Goal: Ask a question: Seek information or help from site administrators or community

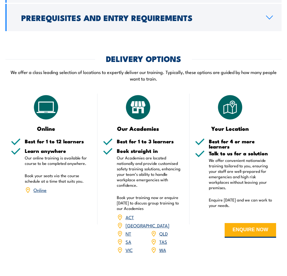
scroll to position [1043, 0]
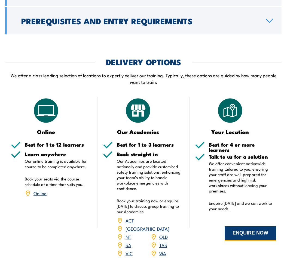
click at [257, 226] on button "ENQUIRE NOW" at bounding box center [251, 233] width 52 height 15
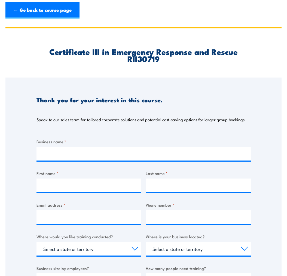
click at [41, 10] on link "← Go back to course page" at bounding box center [42, 10] width 74 height 16
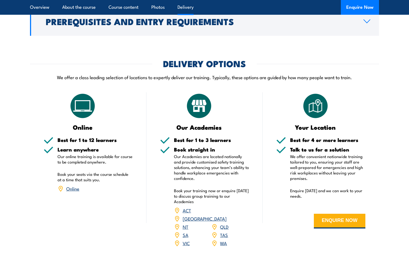
scroll to position [1010, 0]
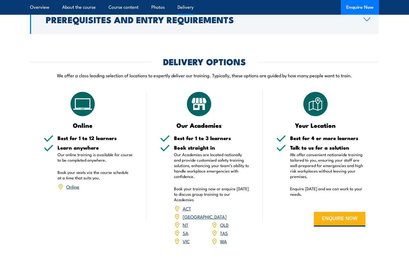
click at [223, 238] on link "WA" at bounding box center [223, 241] width 7 height 7
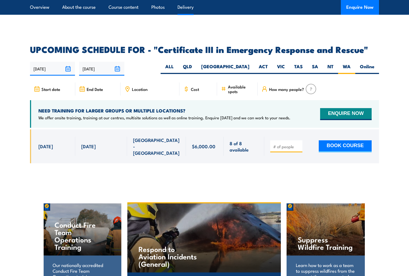
scroll to position [1275, 0]
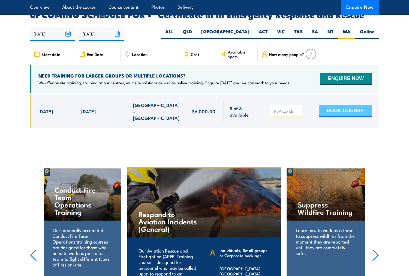
click at [329, 105] on button "BOOK COURSE" at bounding box center [345, 111] width 53 height 12
type input "1"
click at [299, 109] on input "1" at bounding box center [286, 111] width 27 height 5
click at [354, 105] on button "BOOK COURSE" at bounding box center [345, 111] width 53 height 12
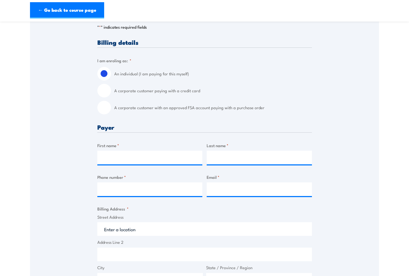
scroll to position [113, 0]
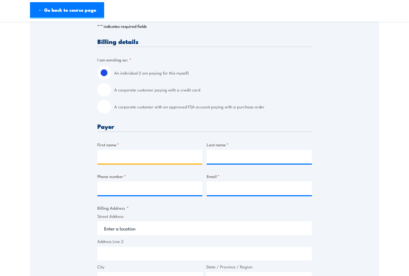
click at [141, 157] on input "First name *" at bounding box center [149, 157] width 105 height 14
type input "Ashleigh"
type input "Deroost"
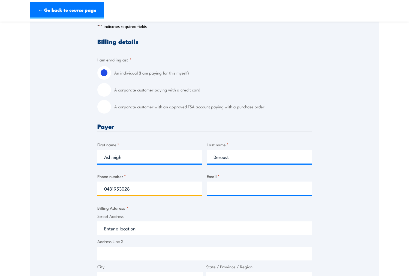
type input "0481953028"
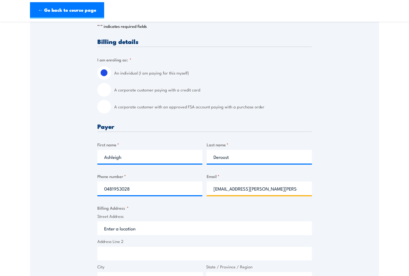
type input "ashleigh.pamela.deroost@hotmail.com"
click at [128, 230] on input "Street Address" at bounding box center [204, 228] width 215 height 14
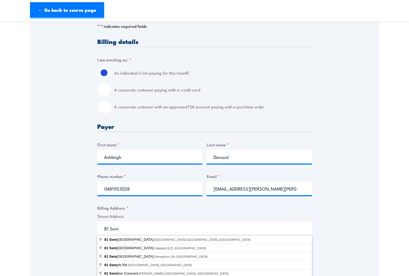
type input "81 Seminole Gardens, Seville Grove WA, Australia"
type input "81 Seminole Gardens"
type input "Seville Grove"
type input "[GEOGRAPHIC_DATA]"
type input "6112"
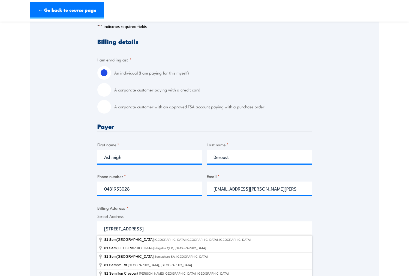
select select "Australia"
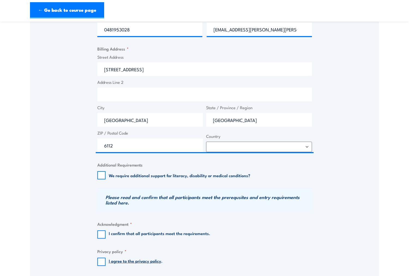
scroll to position [275, 0]
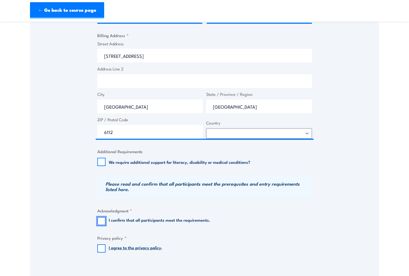
click at [100, 216] on fieldset "Acknowledgment * I confirm that all participants meet the requirements." at bounding box center [204, 216] width 215 height 18
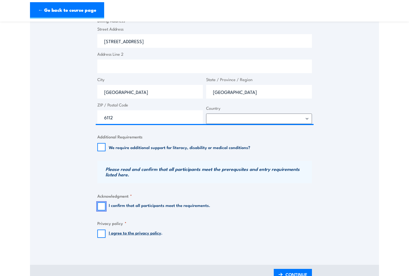
scroll to position [301, 0]
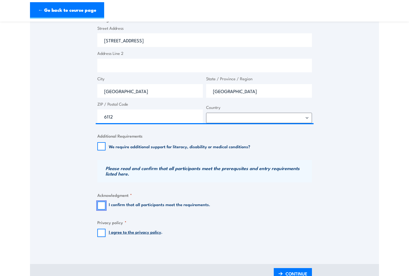
click at [102, 206] on input "I confirm that all participants meet the requirements." at bounding box center [101, 205] width 8 height 8
checkbox input "true"
click at [104, 233] on input "I agree to the privacy policy ." at bounding box center [101, 233] width 8 height 8
checkbox input "true"
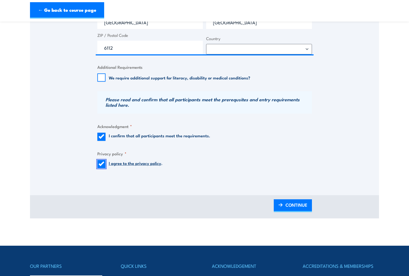
scroll to position [369, 0]
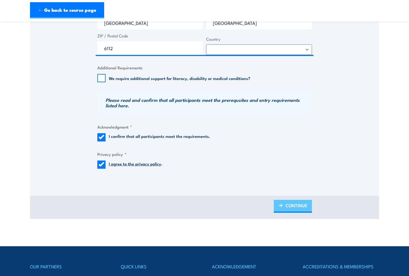
click at [286, 210] on span "CONTINUE" at bounding box center [297, 205] width 22 height 14
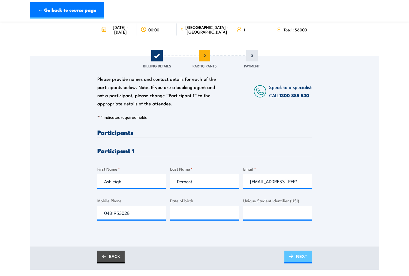
scroll to position [41, 0]
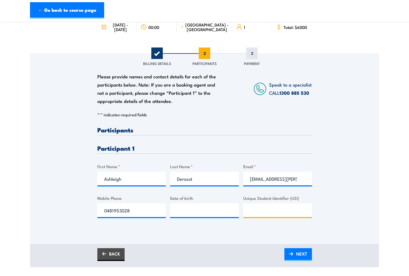
click at [260, 206] on input "Unique Student Identifier (USI)" at bounding box center [277, 210] width 69 height 14
paste input "U2PMQK7SN6"
type input "U2PMQK7SN6"
click at [214, 209] on input "__/__/____" at bounding box center [204, 210] width 69 height 14
click at [180, 213] on input "__/__/____" at bounding box center [204, 210] width 69 height 14
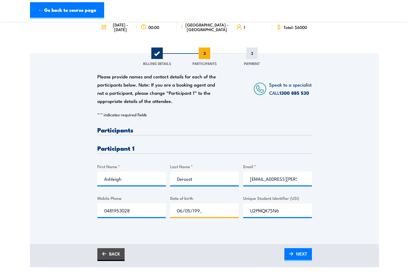
type input "06/05/1997"
click at [297, 256] on span "NEXT" at bounding box center [301, 253] width 11 height 14
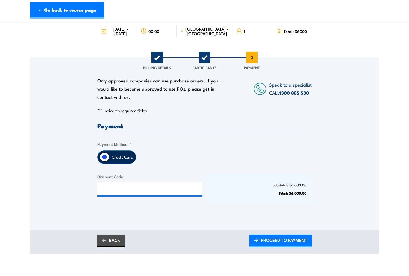
scroll to position [39, 0]
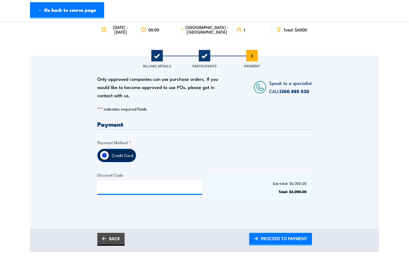
drag, startPoint x: 188, startPoint y: 195, endPoint x: 182, endPoint y: 187, distance: 10.4
click at [188, 195] on div "Discount Code" at bounding box center [149, 187] width 105 height 30
click at [182, 187] on input "Discount Code" at bounding box center [149, 187] width 105 height 14
click at [117, 242] on link "BACK" at bounding box center [110, 238] width 27 height 13
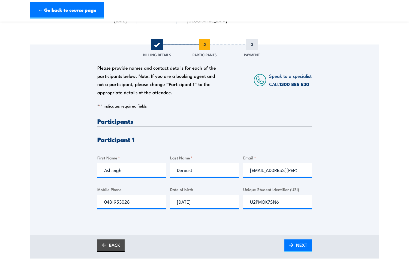
scroll to position [57, 0]
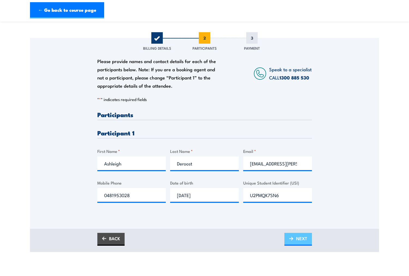
click at [307, 239] on link "NEXT" at bounding box center [298, 239] width 28 height 13
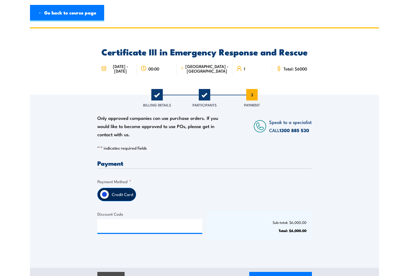
scroll to position [0, 0]
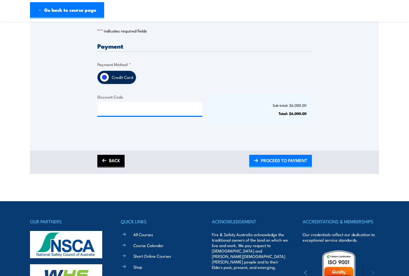
click at [115, 159] on link "BACK" at bounding box center [110, 161] width 27 height 13
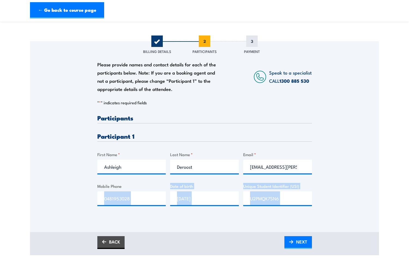
scroll to position [86, 0]
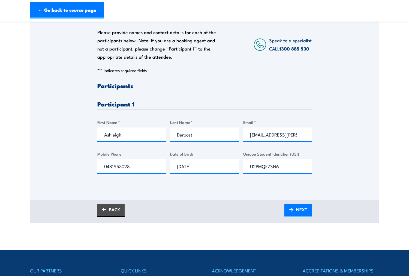
click at [106, 190] on html "← Go back to course page Certificate III in Emergency Response and Rescue 00:00…" at bounding box center [204, 52] width 409 height 276
click at [115, 205] on link "BACK" at bounding box center [110, 210] width 27 height 13
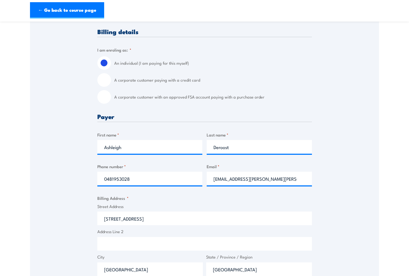
scroll to position [122, 0]
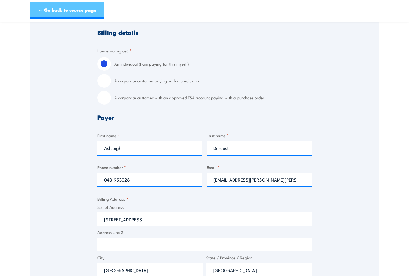
click at [68, 9] on link "← Go back to course page" at bounding box center [67, 10] width 74 height 16
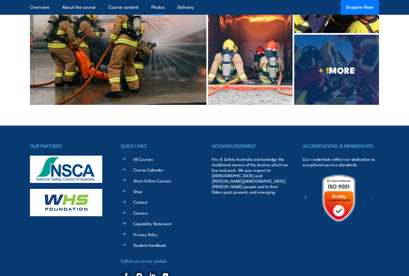
scroll to position [1760, 0]
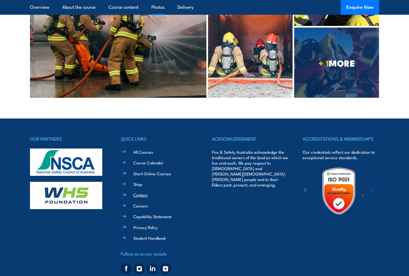
click at [139, 192] on link "Contact" at bounding box center [140, 195] width 14 height 6
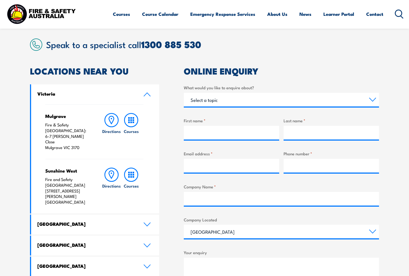
scroll to position [133, 0]
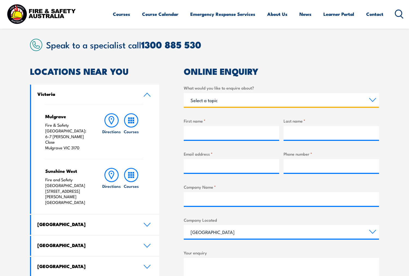
click at [266, 95] on select "Select a topic Training Emergency Response Services General Enquiry" at bounding box center [281, 100] width 195 height 14
select select "Training"
click at [184, 93] on select "Select a topic Training Emergency Response Services General Enquiry" at bounding box center [281, 100] width 195 height 14
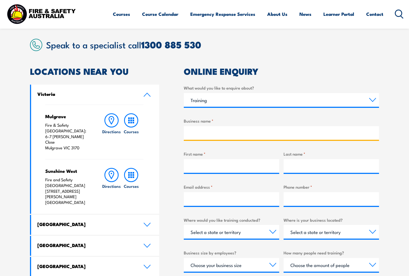
click at [239, 133] on input "Business name *" at bounding box center [281, 133] width 195 height 14
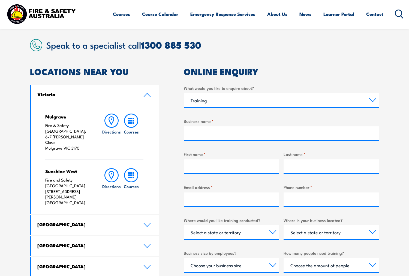
drag, startPoint x: 268, startPoint y: 114, endPoint x: 268, endPoint y: 109, distance: 5.5
click at [268, 111] on div "What would you like to enquire about? Select a topic Training Emergency Respons…" at bounding box center [281, 223] width 195 height 276
click at [268, 107] on div "Select a topic Training Emergency Response Services General Enquiry" at bounding box center [281, 100] width 195 height 14
click at [269, 103] on select "Select a topic Training Emergency Response Services General Enquiry" at bounding box center [281, 100] width 195 height 14
click at [184, 93] on select "Select a topic Training Emergency Response Services General Enquiry" at bounding box center [281, 100] width 195 height 14
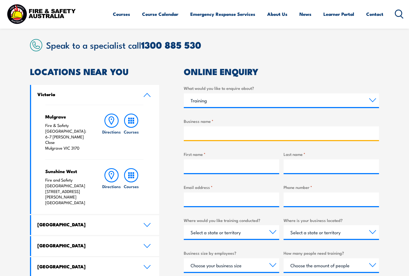
click at [257, 136] on input "Business name *" at bounding box center [281, 133] width 195 height 14
type input "NIL"
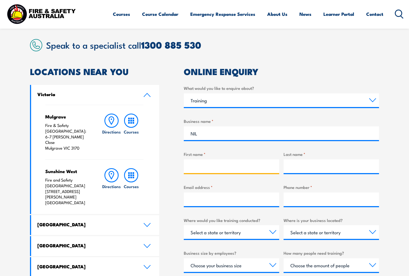
click at [264, 162] on input "First name *" at bounding box center [231, 166] width 95 height 14
type input "Ashleigh"
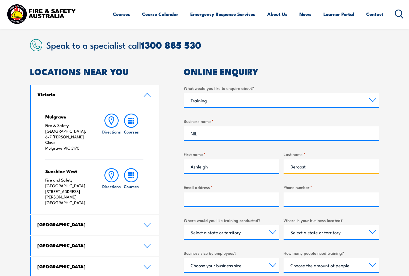
type input "Deroost"
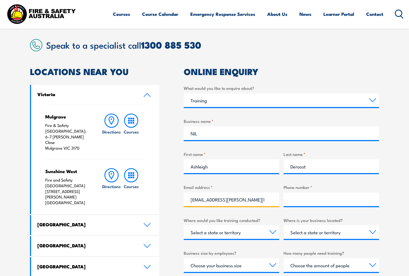
scroll to position [0, 5]
type input "[EMAIL_ADDRESS][PERSON_NAME][PERSON_NAME][DOMAIN_NAME]"
click at [323, 203] on input "Phone number *" at bounding box center [331, 199] width 95 height 14
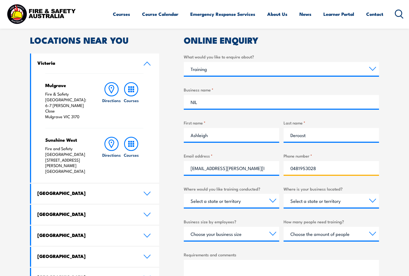
scroll to position [165, 0]
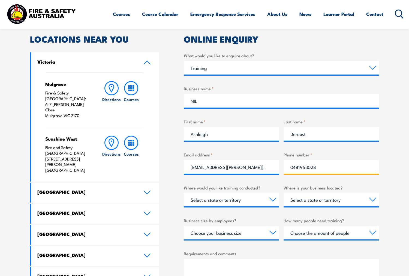
type input "0481953028"
click at [272, 198] on select "Select a state or territory Nationally - multiple locations [GEOGRAPHIC_DATA] […" at bounding box center [231, 200] width 95 height 14
select select "WA"
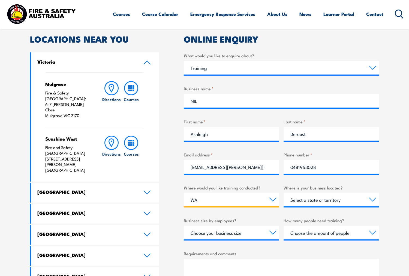
click at [184, 193] on select "Select a state or territory Nationally - multiple locations [GEOGRAPHIC_DATA] […" at bounding box center [231, 200] width 95 height 14
click at [322, 206] on select "Select a state or territory [GEOGRAPHIC_DATA] [GEOGRAPHIC_DATA] [GEOGRAPHIC_DAT…" at bounding box center [331, 200] width 95 height 14
select select "WA"
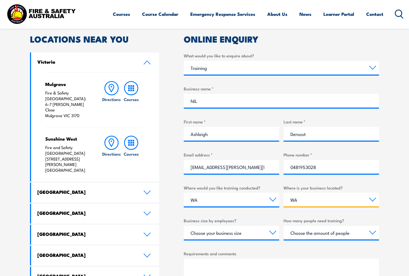
click at [284, 193] on select "Select a state or territory [GEOGRAPHIC_DATA] [GEOGRAPHIC_DATA] [GEOGRAPHIC_DAT…" at bounding box center [331, 200] width 95 height 14
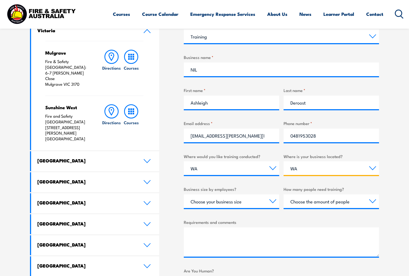
scroll to position [198, 0]
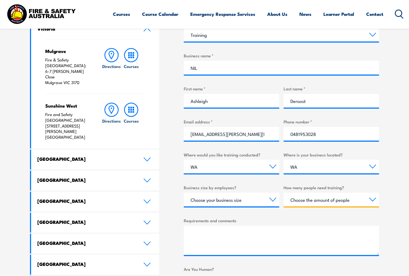
click at [311, 203] on select "Choose the amount of people 1 to 4 5 to 19 20+" at bounding box center [331, 200] width 95 height 14
select select "1 to 4"
click at [284, 193] on select "Choose the amount of people 1 to 4 5 to 19 20+" at bounding box center [331, 200] width 95 height 14
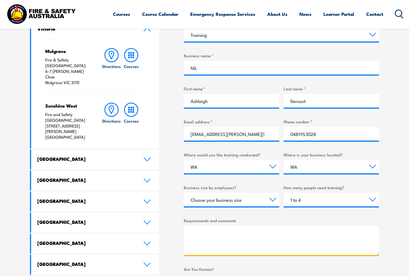
click at [260, 236] on textarea "Requirements and comments" at bounding box center [281, 240] width 195 height 29
paste textarea "U2PMQK7SN6"
type textarea "U2PMQK7SN6"
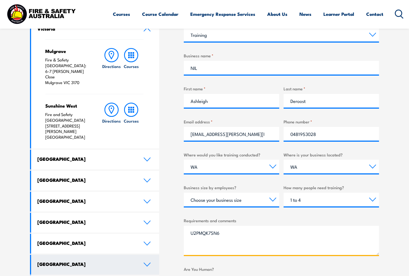
drag, startPoint x: 185, startPoint y: 231, endPoint x: 149, endPoint y: 233, distance: 36.1
click at [149, 233] on div "LOCATIONS NEAR YOU [GEOGRAPHIC_DATA][PERSON_NAME] Fire & Safety [GEOGRAPHIC_DAT…" at bounding box center [204, 160] width 349 height 317
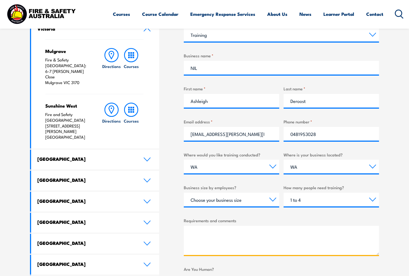
click at [207, 240] on textarea "Requirements and comments" at bounding box center [281, 240] width 195 height 29
paste textarea "To whom it may concern, I am inquiring about the availability of payment plans …"
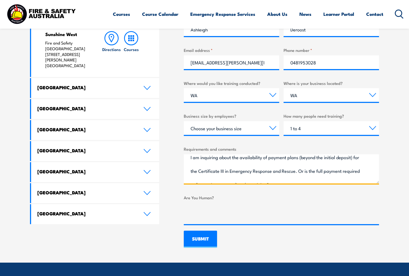
scroll to position [16, 0]
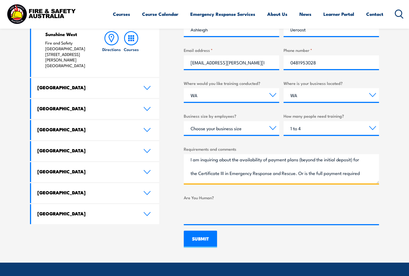
click at [191, 175] on textarea "To whom it may concern, I am inquiring about the availability of payment plans …" at bounding box center [281, 168] width 195 height 29
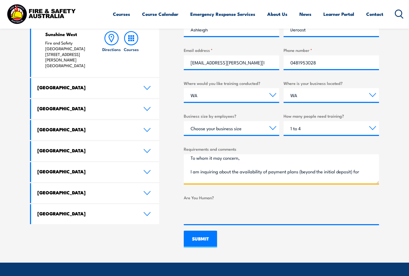
scroll to position [268, 0]
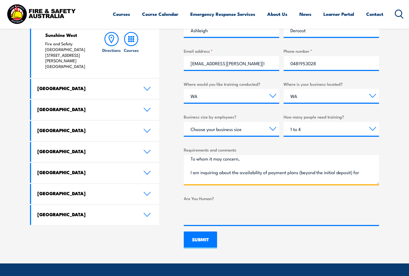
click at [236, 166] on textarea "To whom it may concern, I am inquiring about the availability of payment plans …" at bounding box center [281, 169] width 195 height 29
click at [220, 162] on textarea "To whom it may concern, I am inquiring about the availability of payment plans …" at bounding box center [281, 169] width 195 height 29
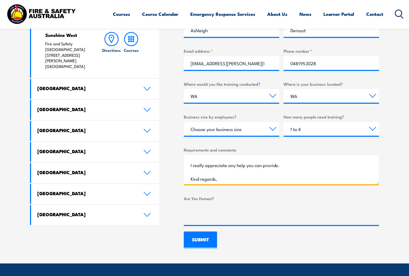
click at [208, 173] on textarea "To whom it may concern, I am inquiring about the availability of payment plans …" at bounding box center [281, 169] width 195 height 29
type textarea "To whom it may concern, I am inquiring about the availability of payment plans …"
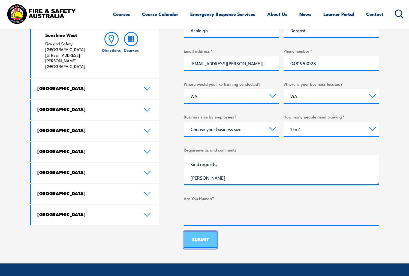
click at [200, 238] on input "SUBMIT" at bounding box center [200, 239] width 33 height 17
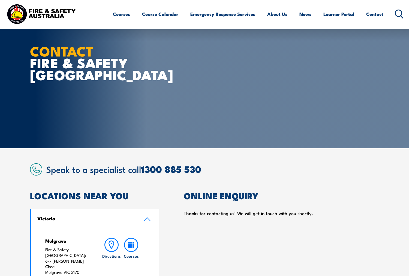
scroll to position [8, 0]
